Goal: Task Accomplishment & Management: Manage account settings

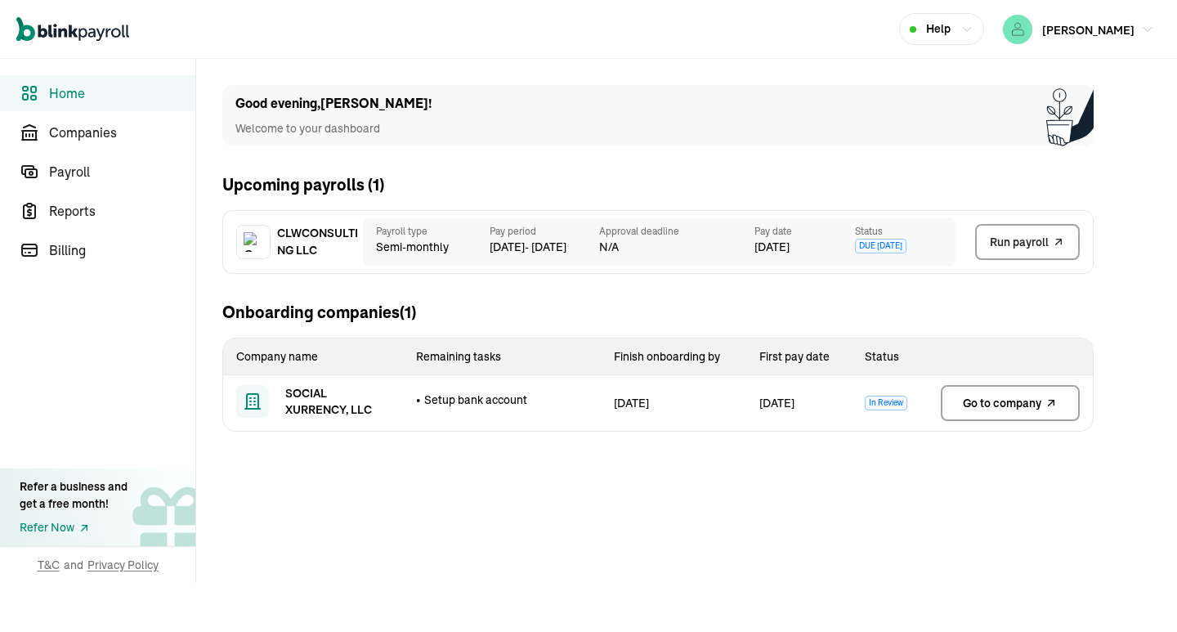
click at [996, 400] on span "Go to company" at bounding box center [1002, 403] width 78 height 16
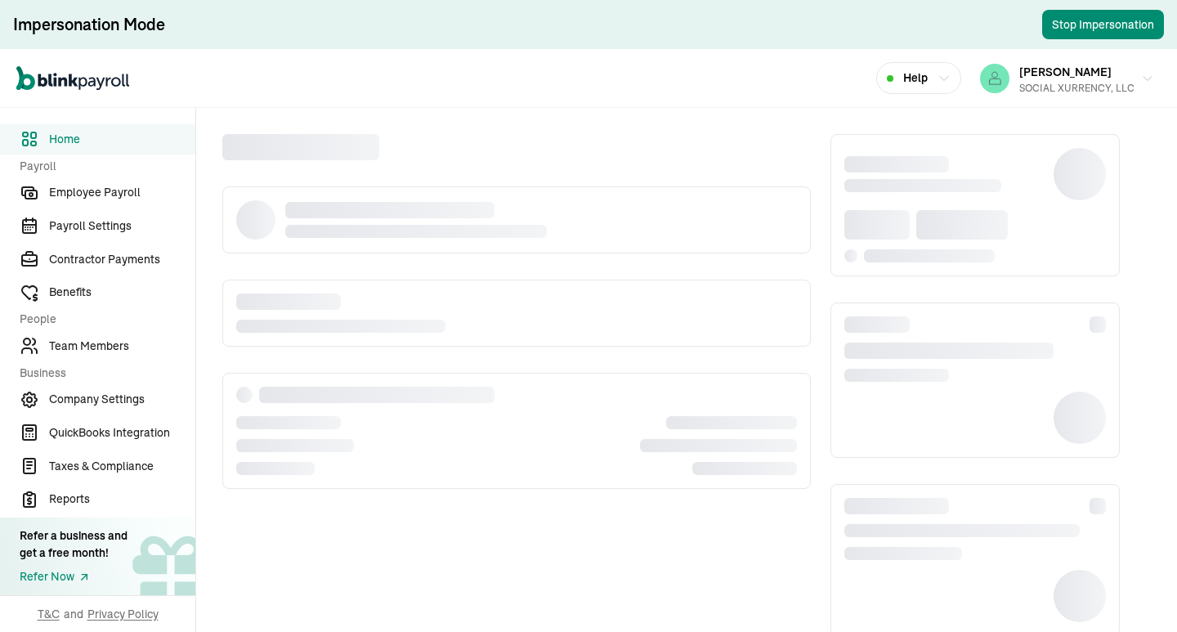
click at [625, 69] on div "Open main menu Help Carl Williams SOCIAL XURRENCY, LLC" at bounding box center [588, 78] width 1177 height 59
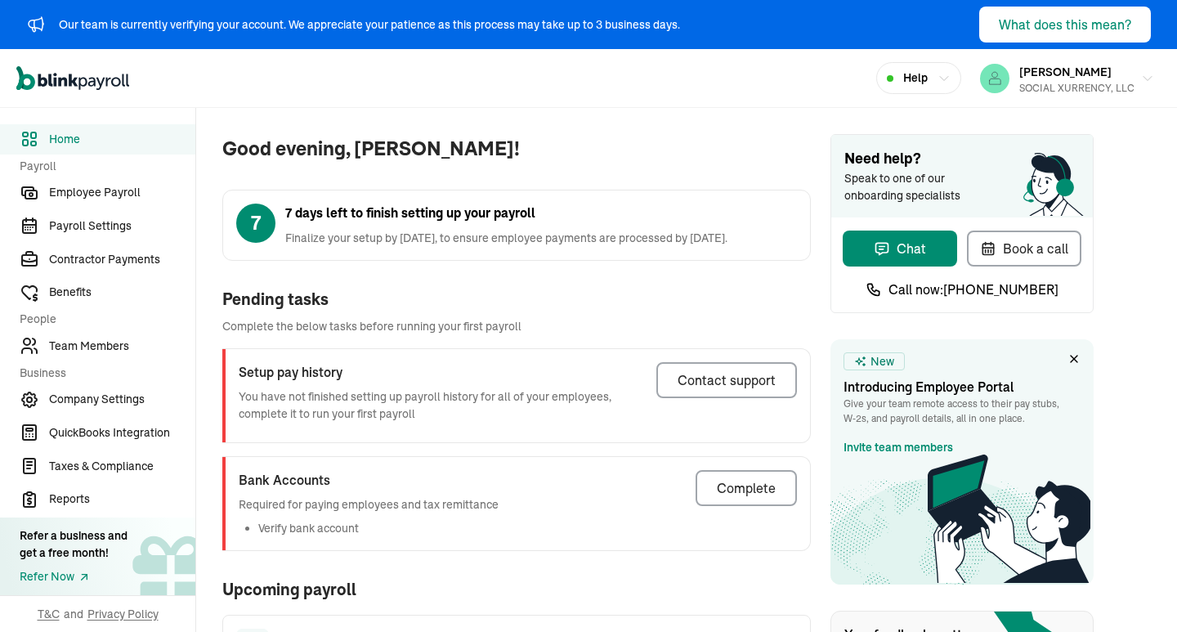
click at [582, 132] on div "Good evening, [PERSON_NAME]! 7 7 days left to finish setting up your payroll Fi…" at bounding box center [503, 514] width 615 height 812
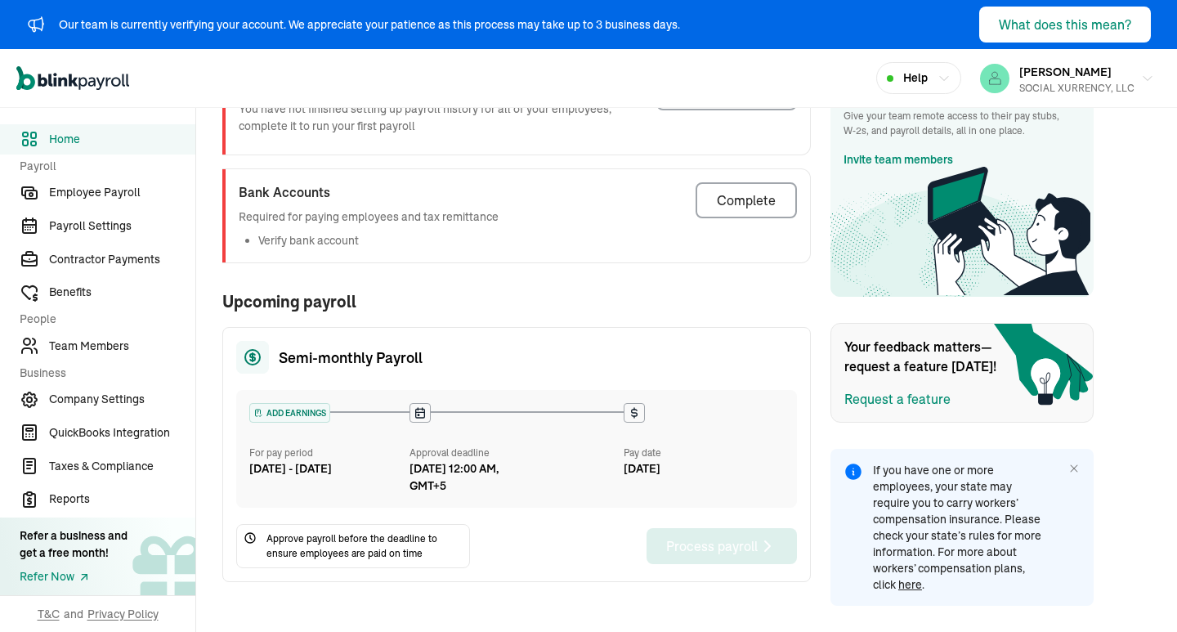
click at [589, 283] on div "Good evening, Carl! 7 7 days left to finish setting up your payroll Finalize yo…" at bounding box center [503, 226] width 615 height 812
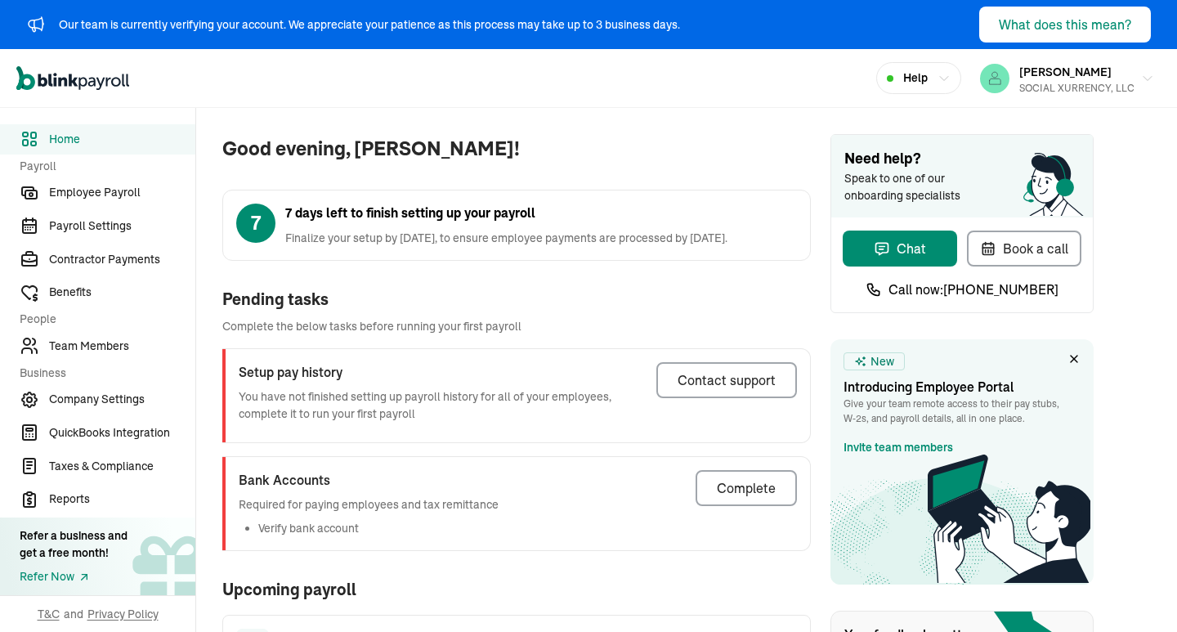
click at [568, 116] on div "Good evening, Carl! 7 7 days left to finish setting up your payroll Finalize yo…" at bounding box center [503, 514] width 615 height 812
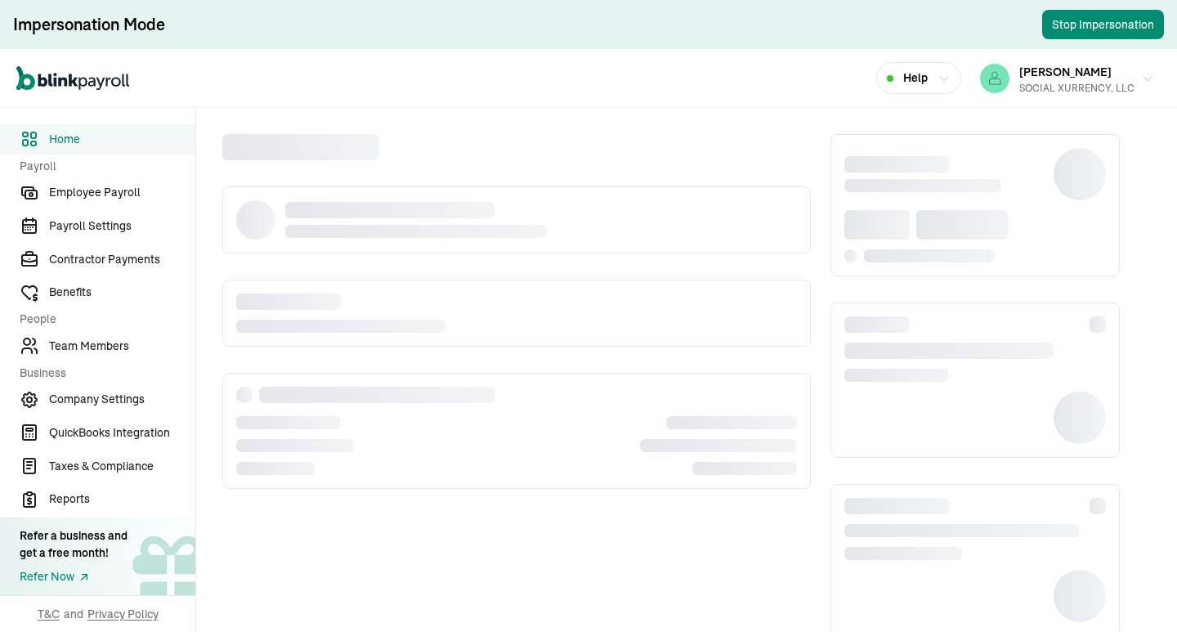
click at [625, 69] on div "Open main menu Help Carl Williams SOCIAL XURRENCY, LLC" at bounding box center [588, 78] width 1177 height 59
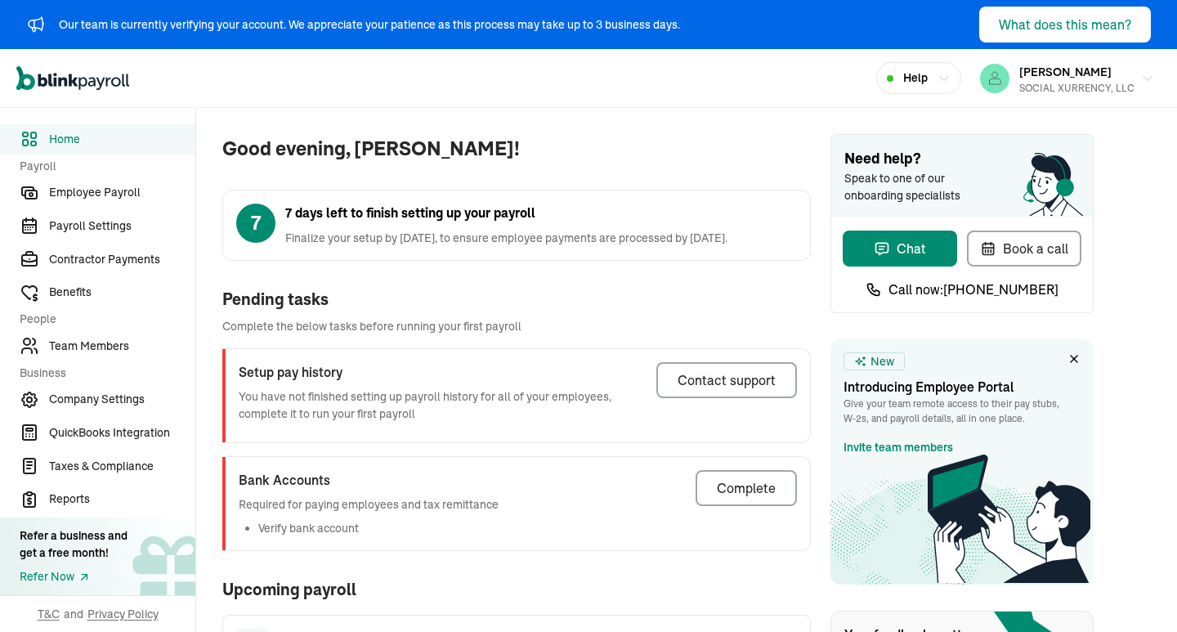
click at [582, 132] on div "Good evening, Carl! 7 7 days left to finish setting up your payroll Finalize yo…" at bounding box center [503, 514] width 615 height 812
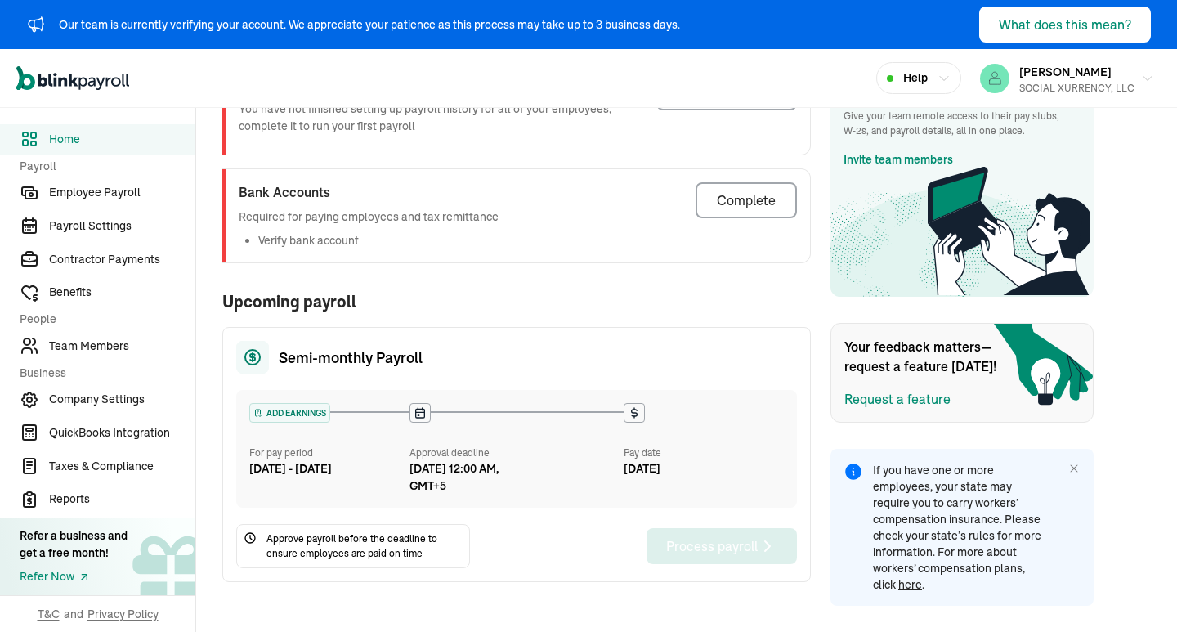
click at [589, 283] on div "Good evening, Carl! 7 7 days left to finish setting up your payroll Finalize yo…" at bounding box center [503, 226] width 615 height 812
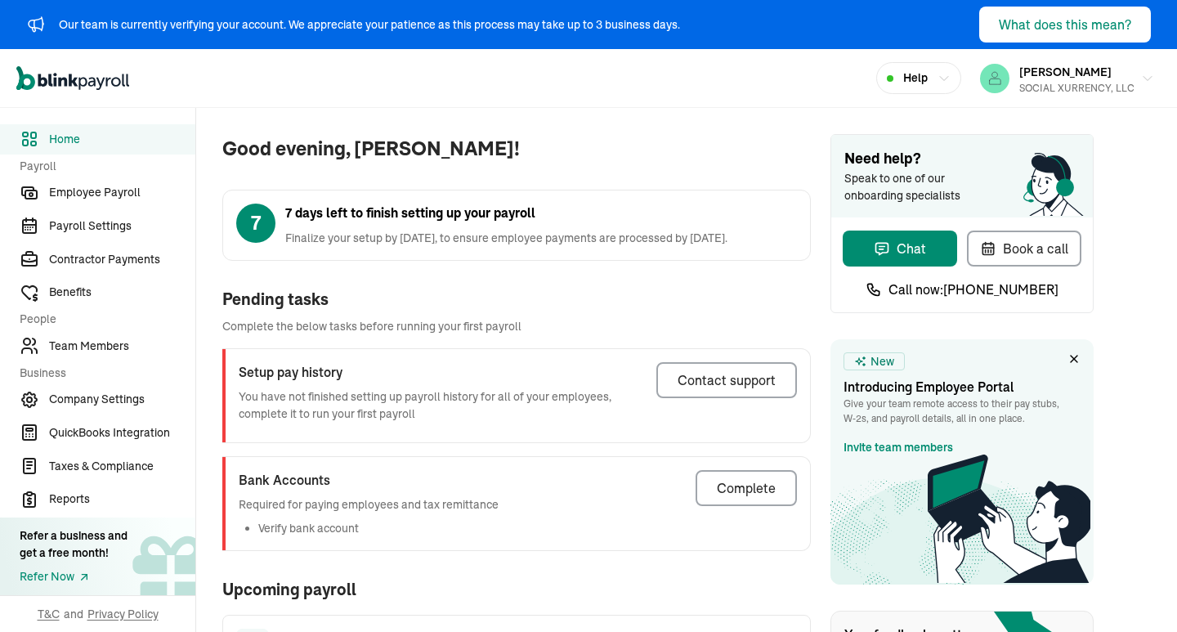
click at [568, 116] on div "Good evening, Carl! 7 7 days left to finish setting up your payroll Finalize yo…" at bounding box center [503, 514] width 615 height 812
